Goal: Check status: Check status

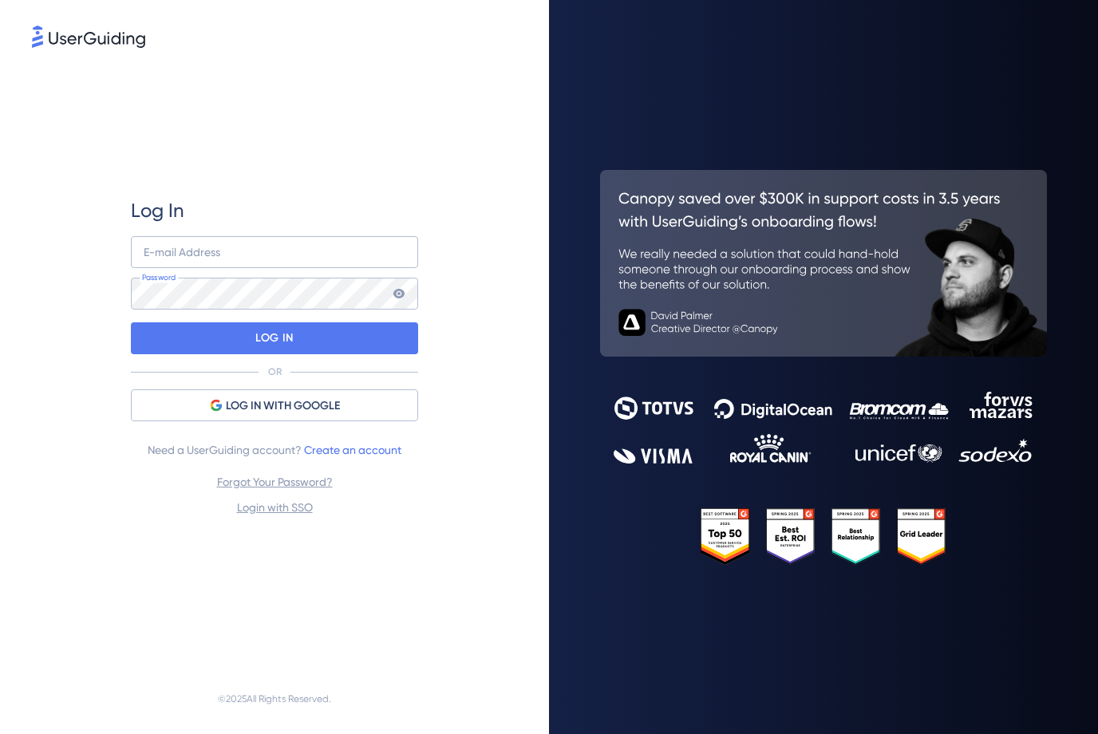
type input "[PERSON_NAME][EMAIL_ADDRESS][PERSON_NAME][DOMAIN_NAME]"
click at [306, 529] on div "Log In [PERSON_NAME][EMAIL_ADDRESS][PERSON_NAME][DOMAIN_NAME] E-mail Address Pa…" at bounding box center [274, 357] width 287 height 613
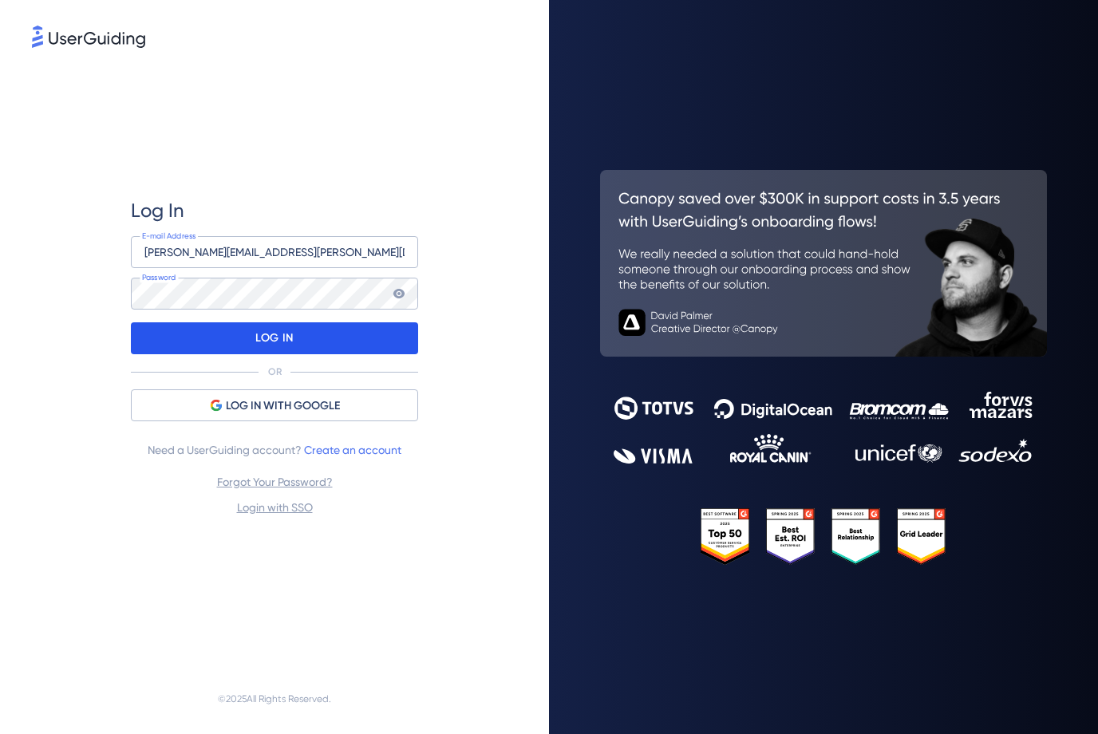
click at [309, 331] on div "LOG IN" at bounding box center [274, 338] width 287 height 32
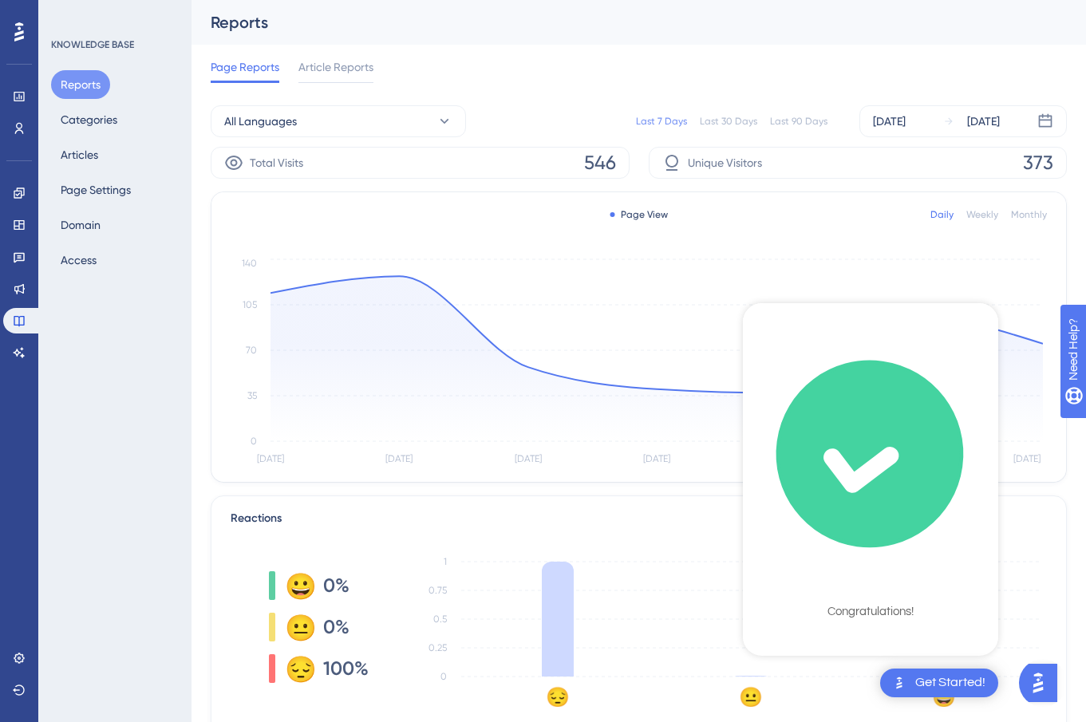
click at [879, 488] on icon "checklist loading" at bounding box center [869, 454] width 207 height 207
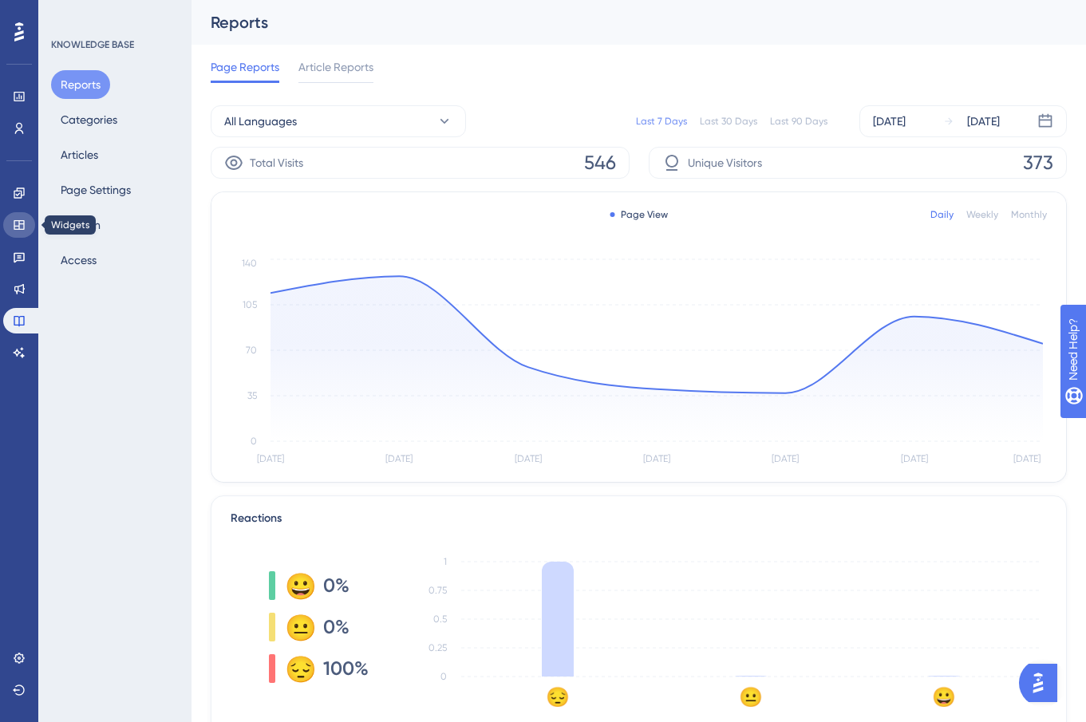
click at [20, 223] on icon at bounding box center [19, 225] width 10 height 10
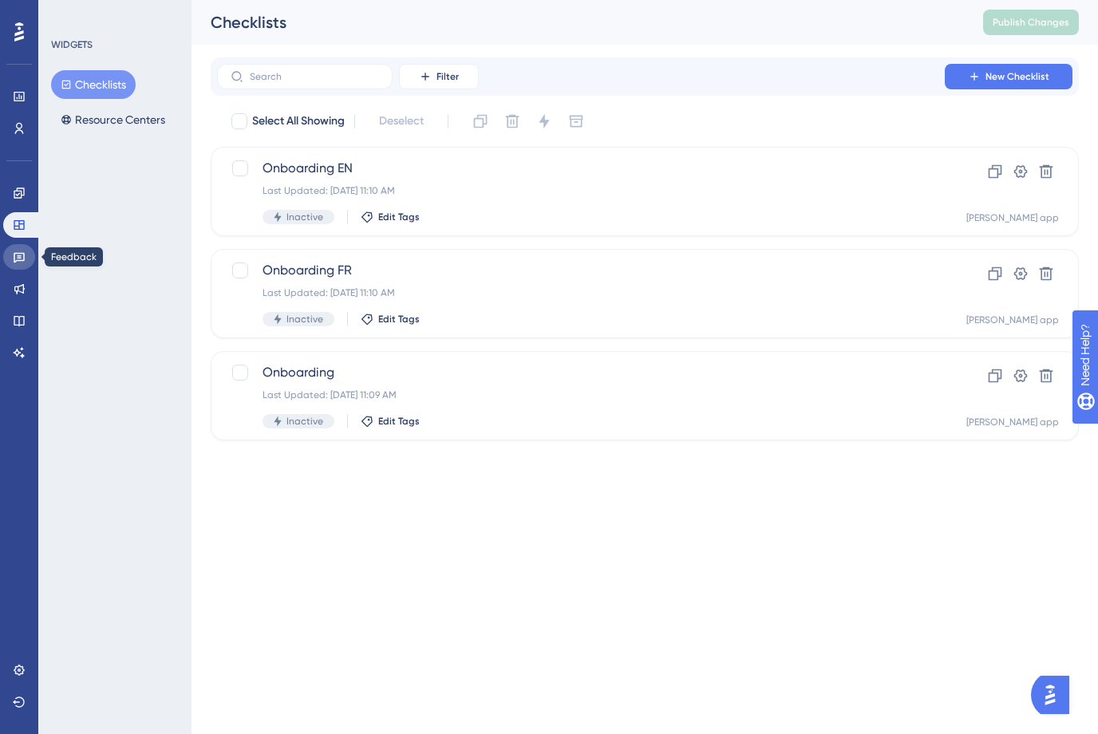
click at [18, 260] on icon at bounding box center [19, 258] width 11 height 10
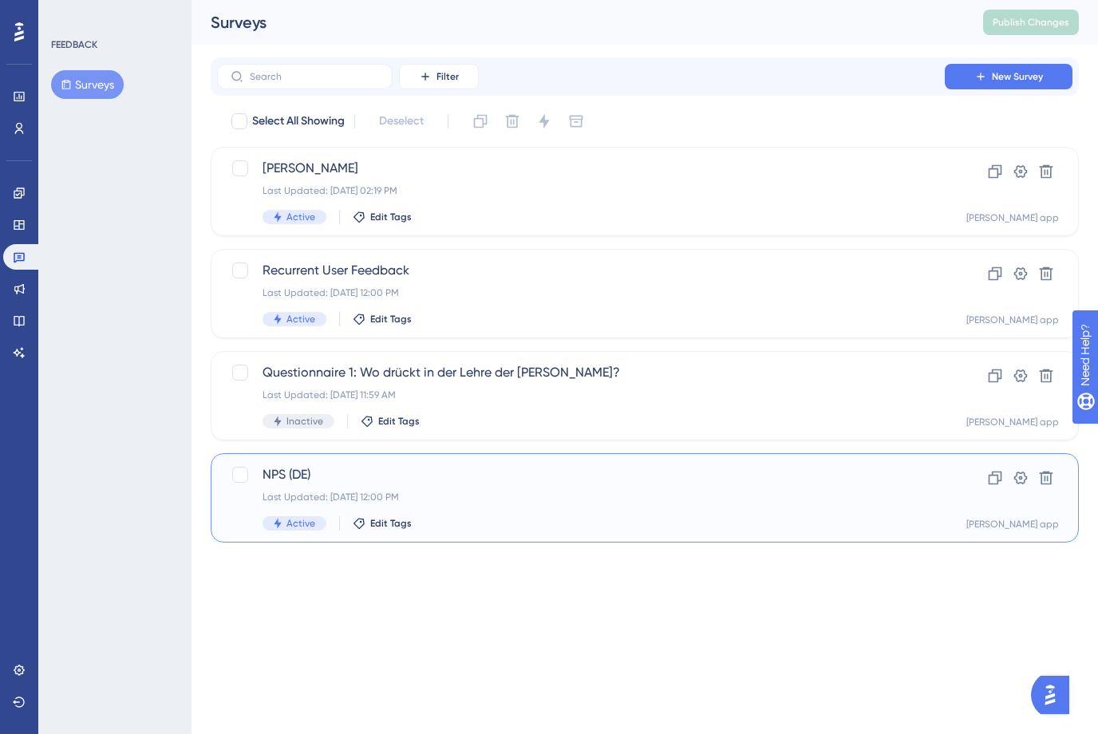
click at [496, 501] on div "Last Updated: [DATE] 12:00 PM" at bounding box center [580, 497] width 637 height 13
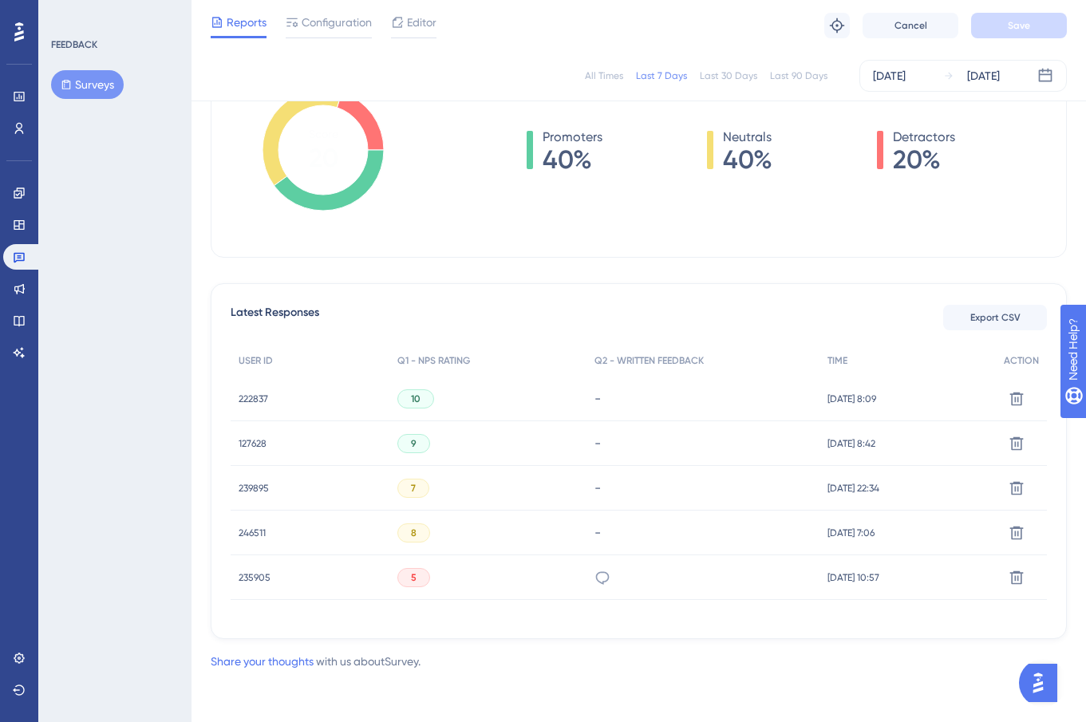
scroll to position [153, 0]
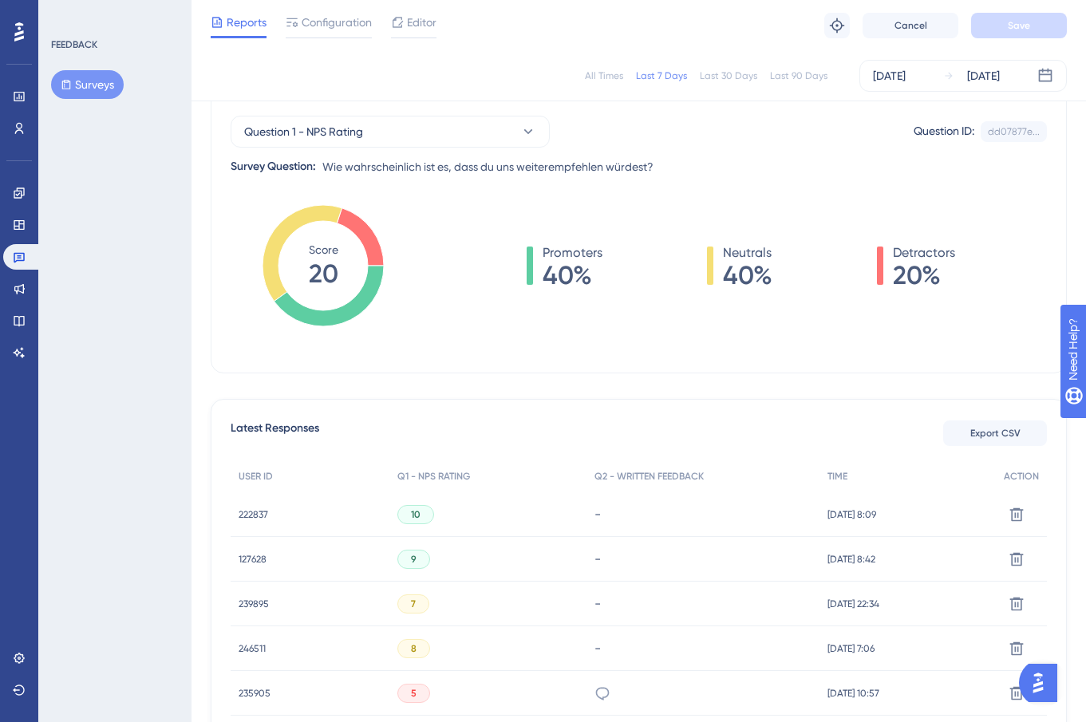
click at [738, 80] on div "Last 30 Days" at bounding box center [728, 75] width 57 height 13
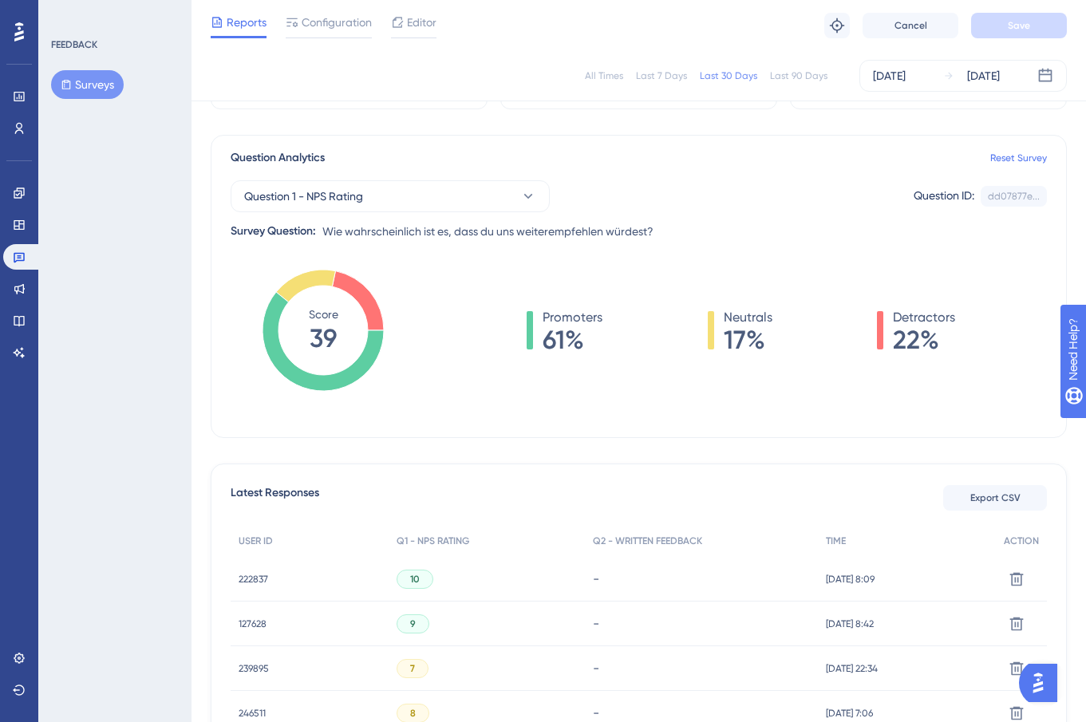
scroll to position [88, 0]
click at [800, 80] on div "Last 90 Days" at bounding box center [798, 75] width 57 height 13
click at [605, 73] on div "All Times" at bounding box center [604, 75] width 38 height 13
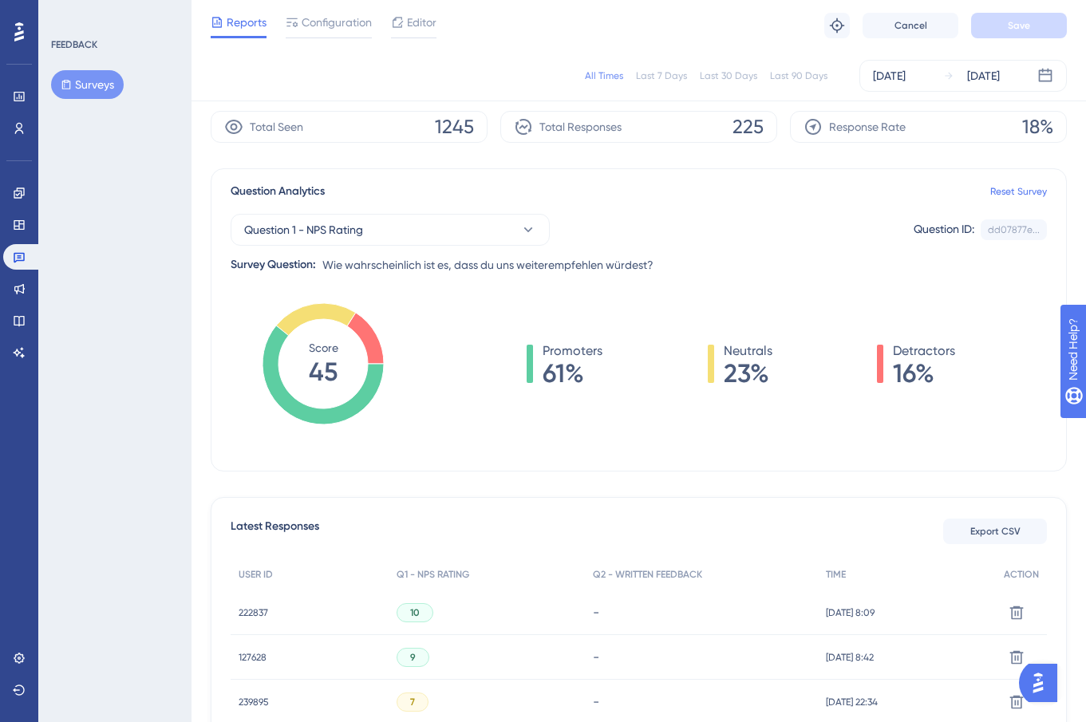
scroll to position [0, 0]
